Goal: Find specific page/section: Find specific page/section

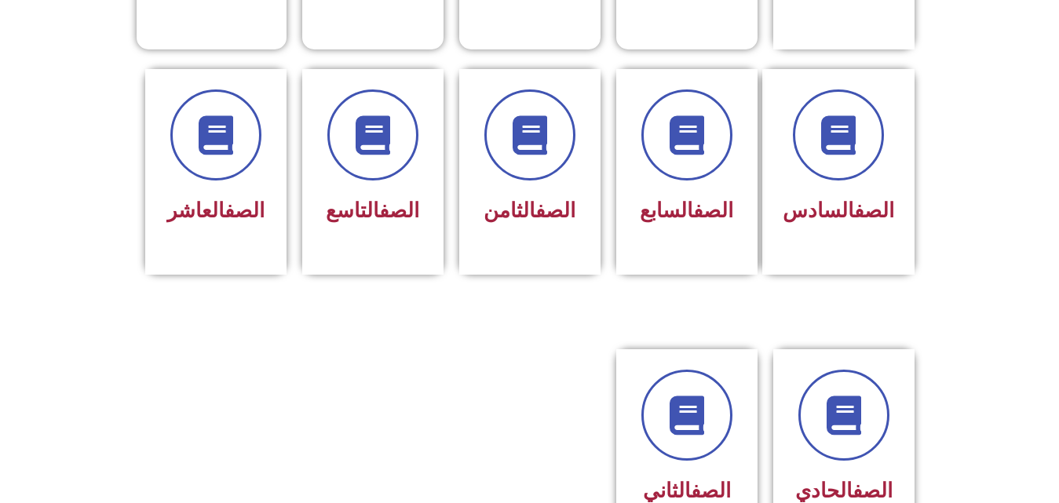
scroll to position [847, 0]
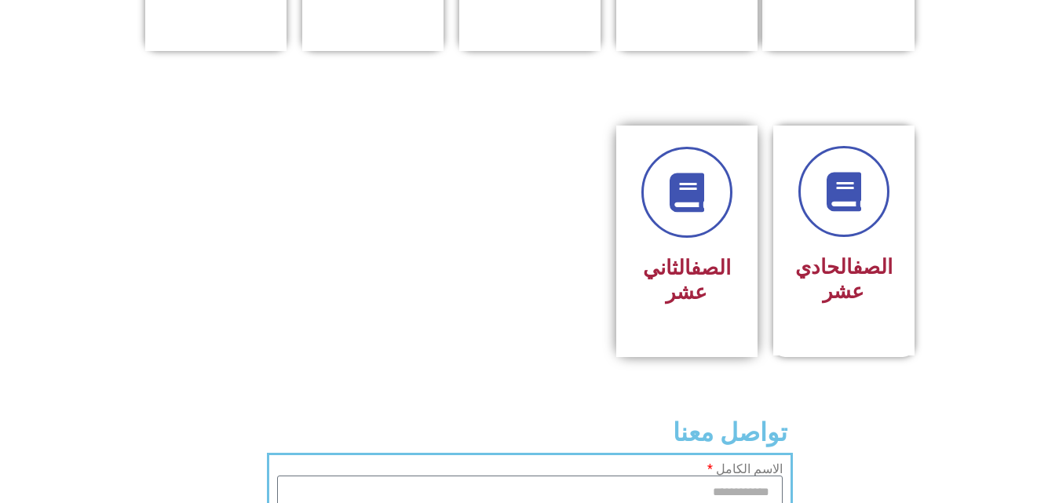
click at [667, 256] on h3 "الصف الثاني عشر" at bounding box center [686, 280] width 99 height 49
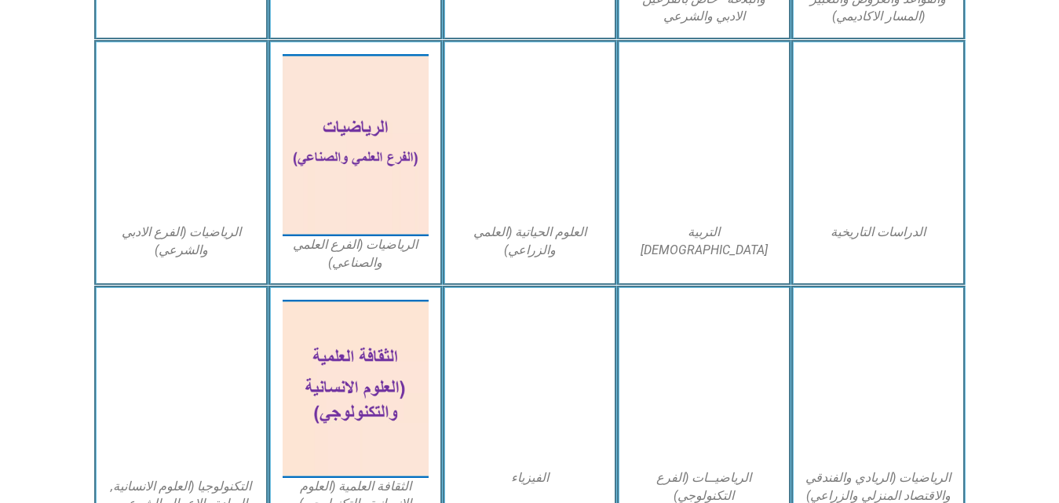
scroll to position [699, 0]
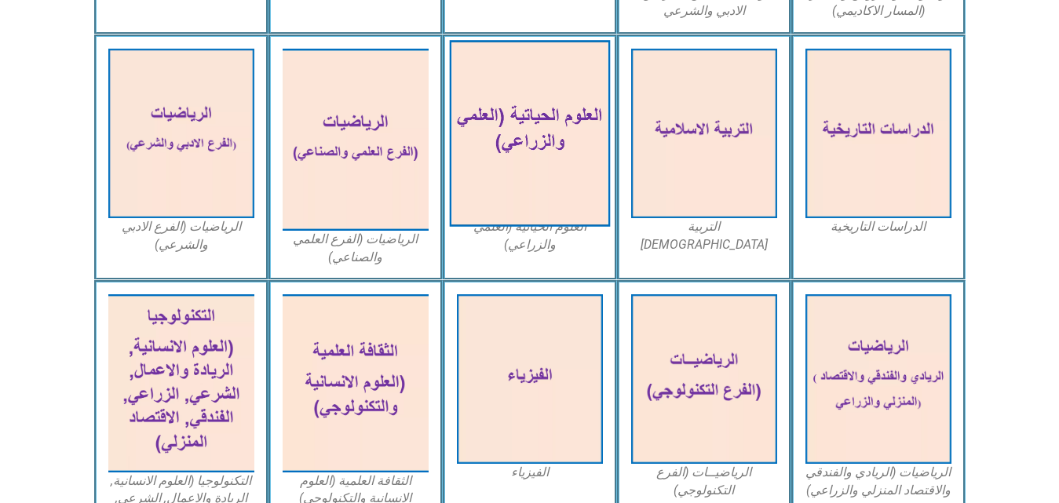
click at [530, 200] on img at bounding box center [529, 133] width 161 height 187
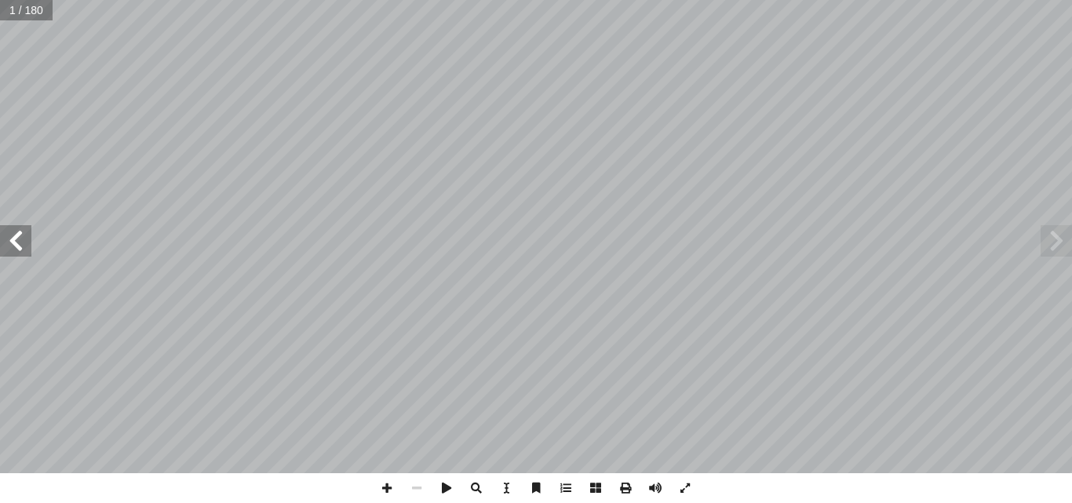
click at [15, 249] on span at bounding box center [15, 240] width 31 height 31
click at [17, 242] on span at bounding box center [15, 240] width 31 height 31
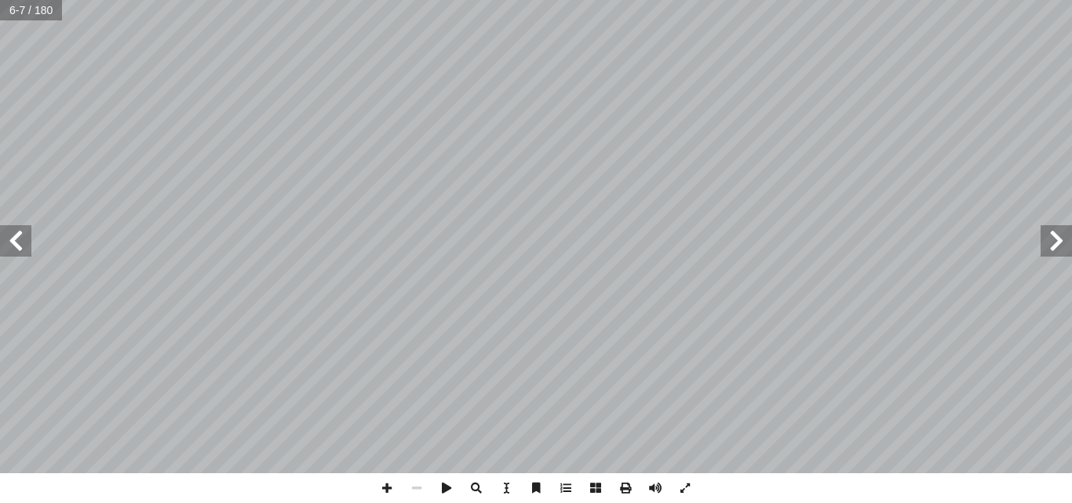
click at [17, 242] on span at bounding box center [15, 240] width 31 height 31
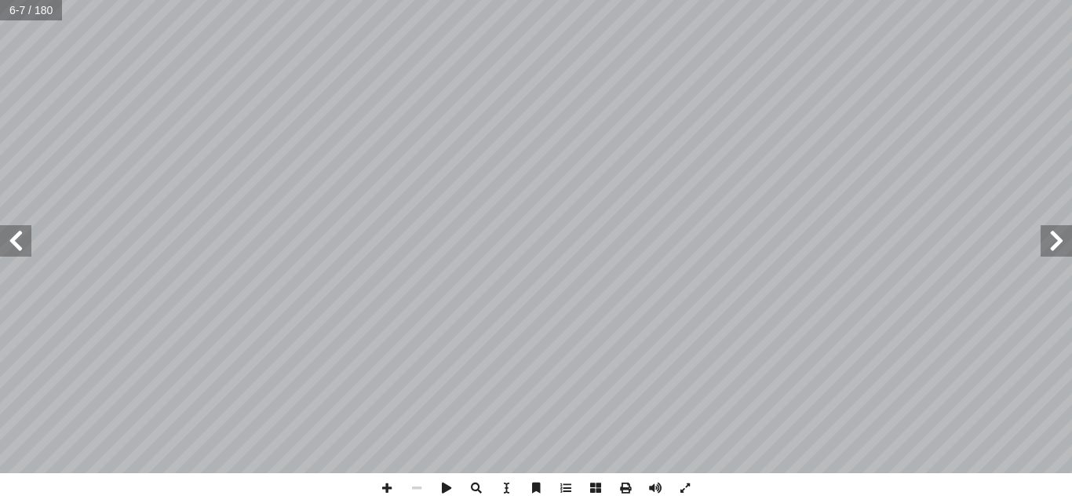
click at [17, 242] on span at bounding box center [15, 240] width 31 height 31
click at [385, 488] on span at bounding box center [387, 488] width 30 height 30
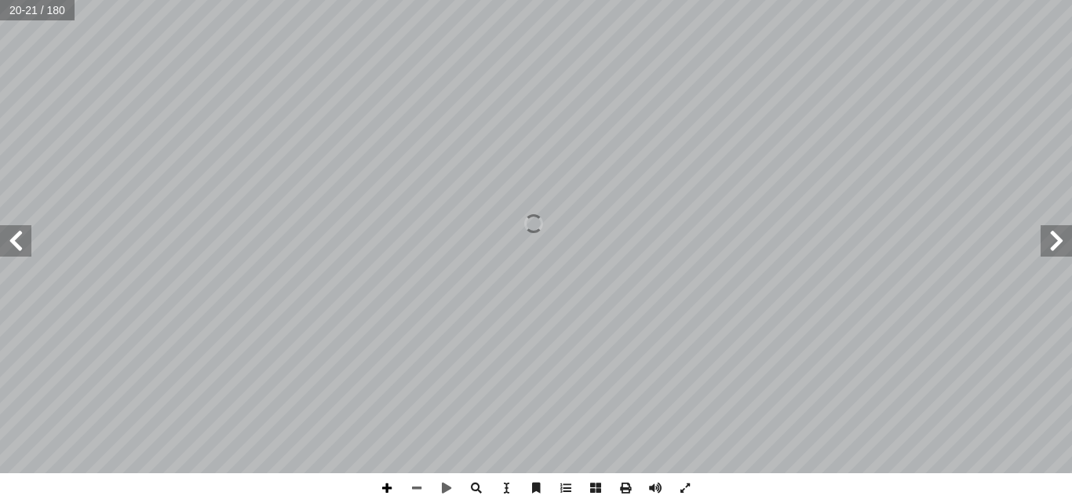
click at [385, 488] on span at bounding box center [387, 488] width 30 height 30
click at [486, 0] on html "الصفحة الرئيسية الصف الأول الصف الثاني الصف الثالث الصف الرابع الصف الخامس الصف…" at bounding box center [536, 71] width 1072 height 143
